Goal: Register for event/course

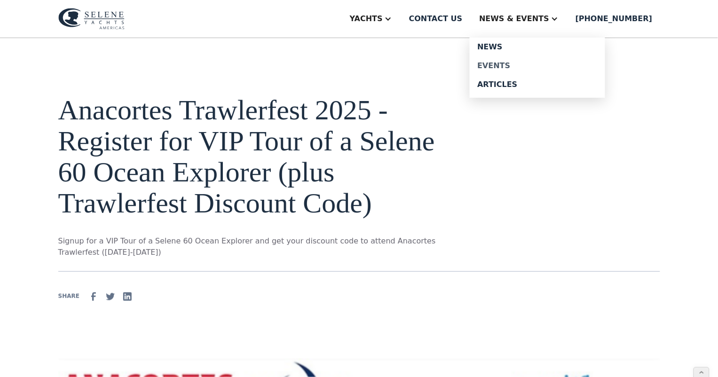
click at [517, 64] on div "Events" at bounding box center [537, 66] width 120 height 8
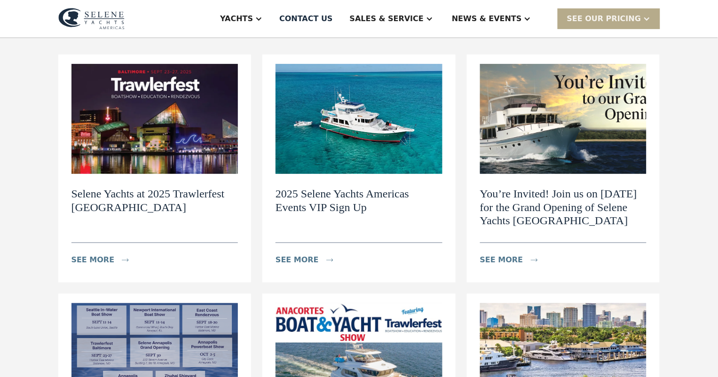
scroll to position [113, 0]
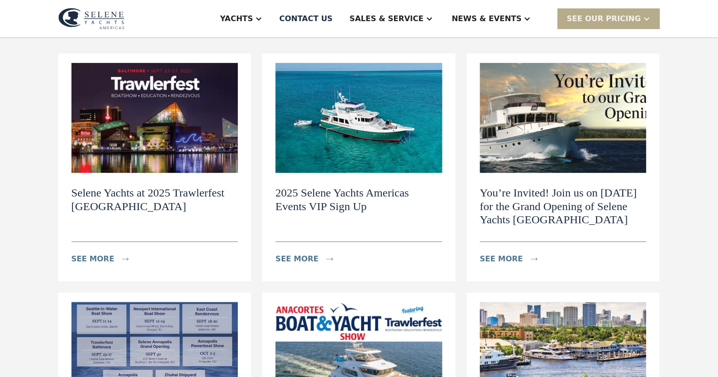
click at [349, 198] on h2 "2025 Selene Yachts Americas Events VIP Sign Up" at bounding box center [359, 199] width 167 height 27
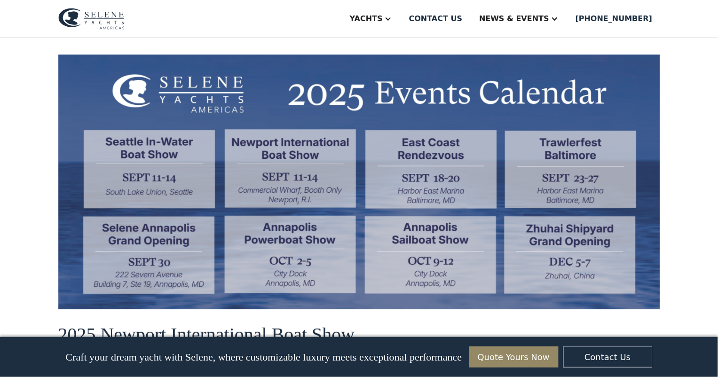
scroll to position [808, 0]
